Goal: Information Seeking & Learning: Find specific fact

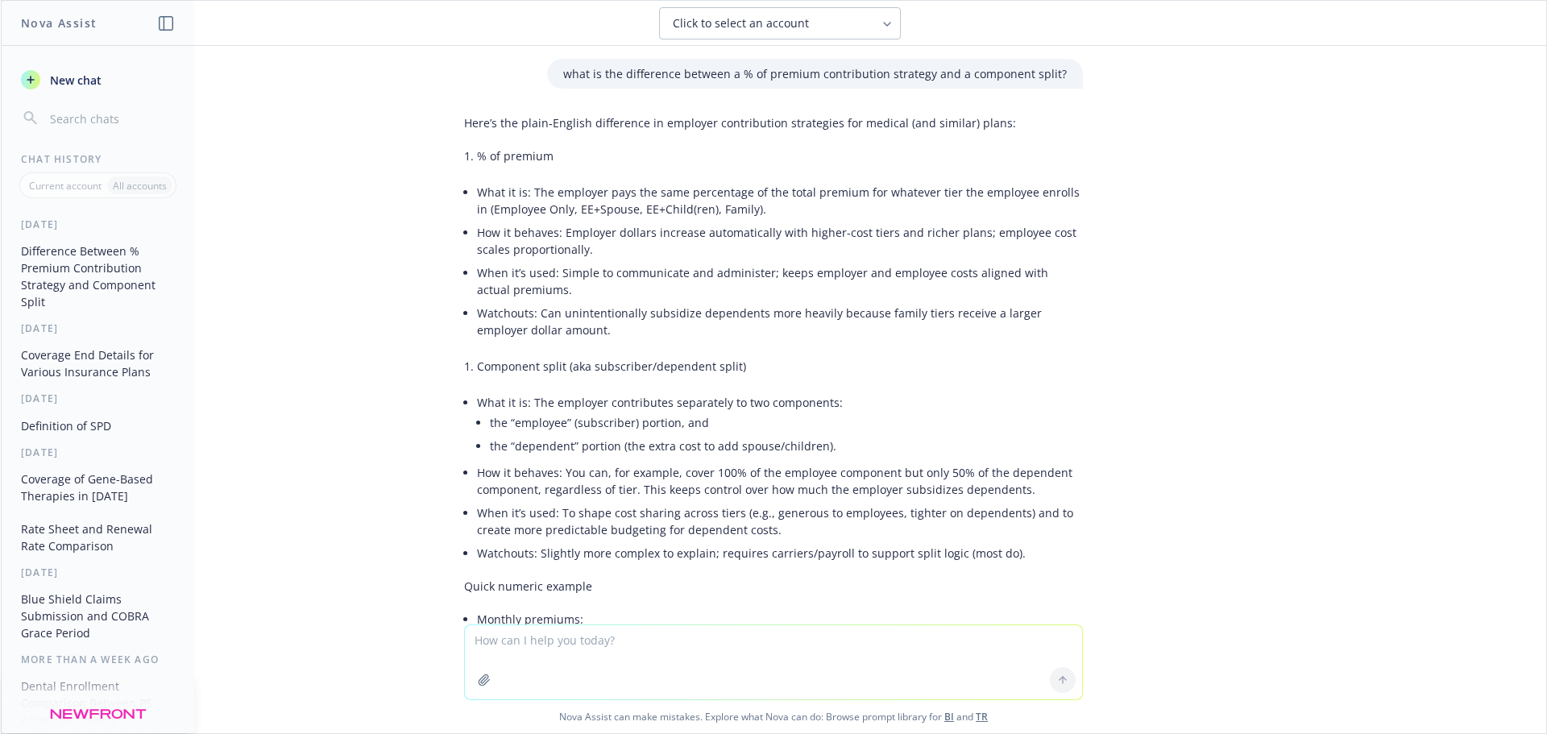
click at [786, 27] on span "Click to select an account" at bounding box center [741, 23] width 136 height 16
click at [1264, 180] on div "what is the difference between a % of premium contribution strategy and a compo…" at bounding box center [774, 335] width 1546 height 579
drag, startPoint x: 438, startPoint y: 151, endPoint x: 448, endPoint y: 132, distance: 22.0
click at [438, 151] on div "what is the difference between a % of premium contribution strategy and a compo…" at bounding box center [774, 335] width 1546 height 579
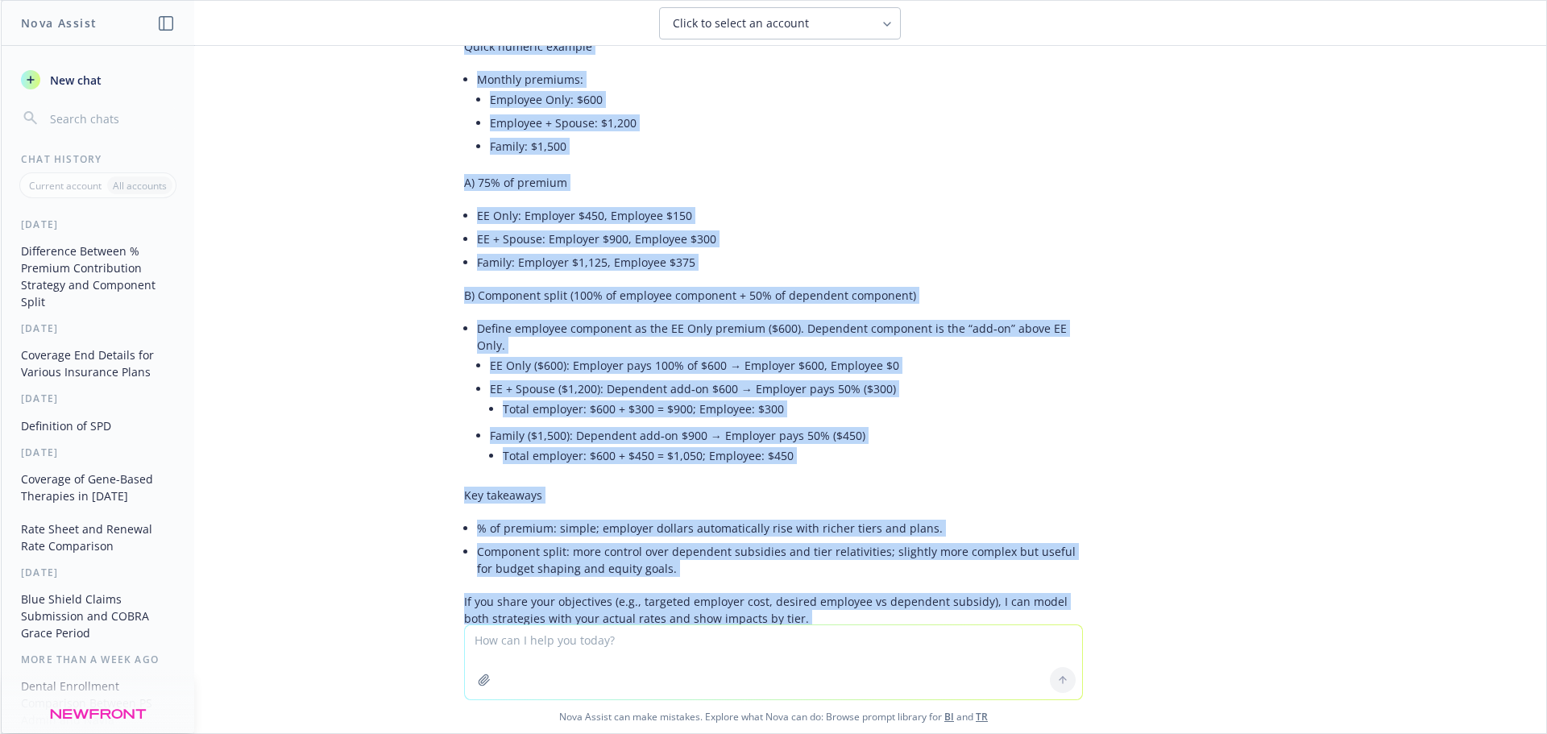
scroll to position [600, 0]
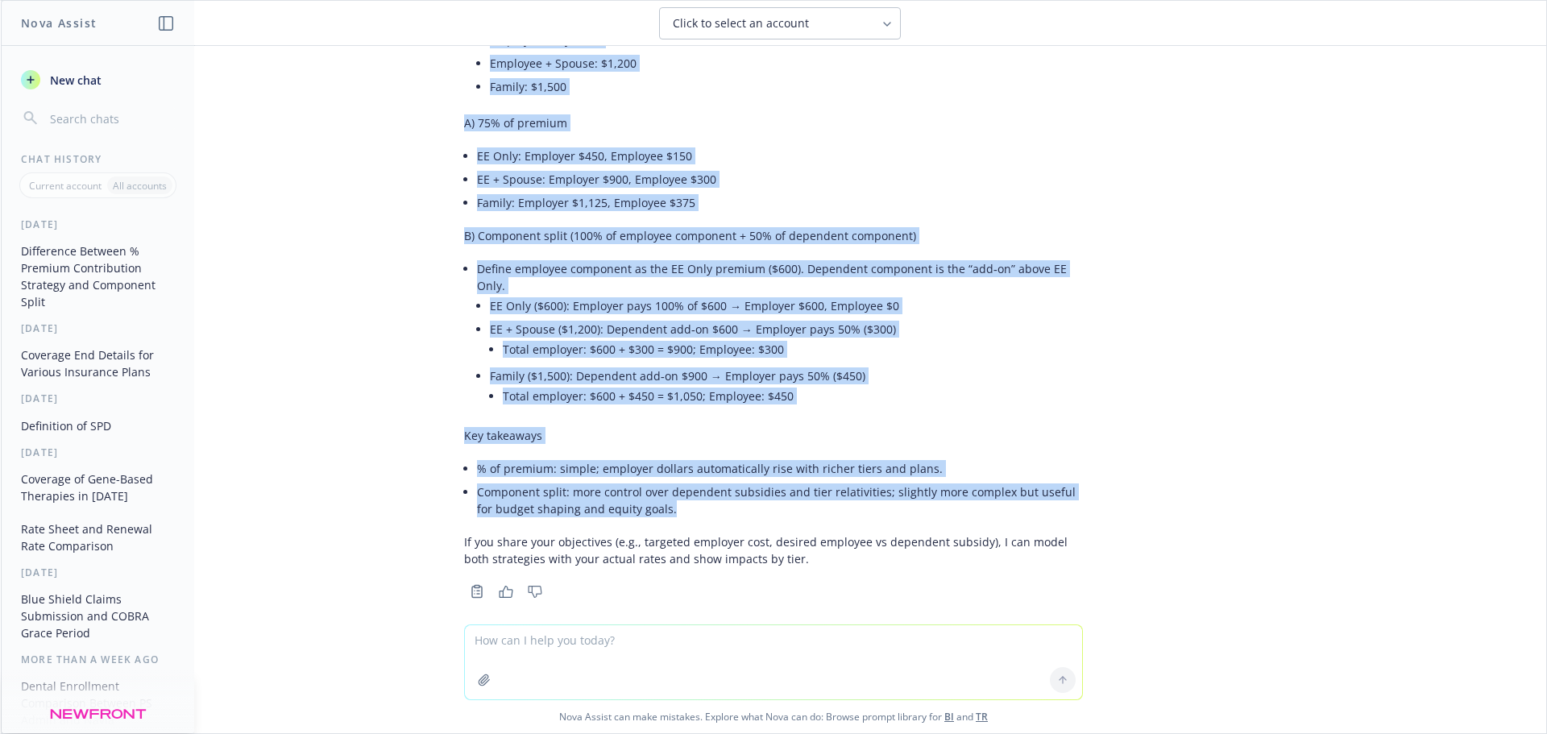
drag, startPoint x: 453, startPoint y: 123, endPoint x: 756, endPoint y: 502, distance: 485.0
click at [756, 502] on div "Here’s the plain‑English difference in employer contribution strategies for med…" at bounding box center [773, 40] width 619 height 1065
copy div "Lore’i dol sitam‑Consect adipiscing el seddoeiu temporincidi utlaboreet dol mag…"
